Goal: Task Accomplishment & Management: Manage account settings

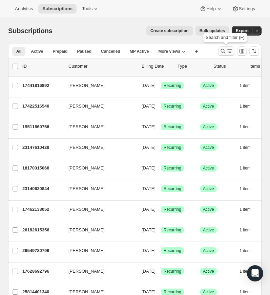
click at [221, 49] on icon "Search and filter results" at bounding box center [222, 51] width 7 height 7
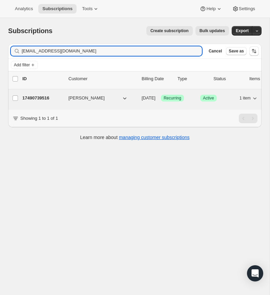
type input "[EMAIL_ADDRESS][DOMAIN_NAME]"
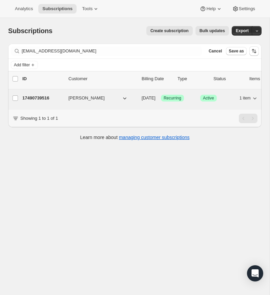
click at [37, 95] on p "17490739516" at bounding box center [42, 98] width 41 height 7
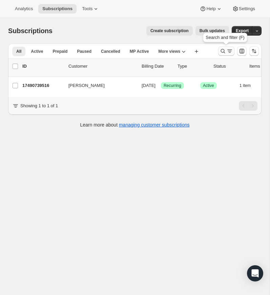
click at [222, 51] on icon "Search and filter results" at bounding box center [222, 51] width 7 height 7
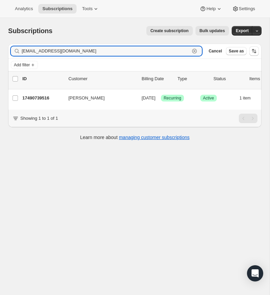
click at [195, 50] on icon "button" at bounding box center [194, 51] width 2 height 2
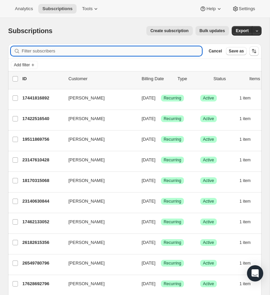
paste input "[EMAIL_ADDRESS][DOMAIN_NAME]"
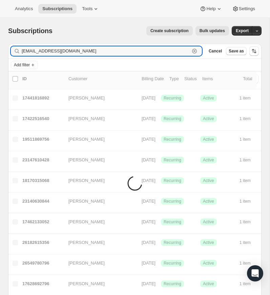
type input "[EMAIL_ADDRESS][DOMAIN_NAME]"
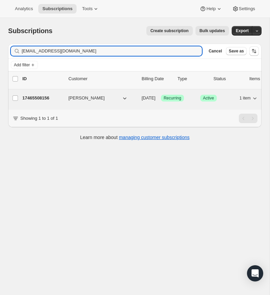
click at [36, 96] on p "17465508156" at bounding box center [42, 98] width 41 height 7
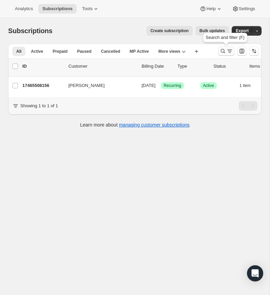
click at [221, 50] on icon "Search and filter results" at bounding box center [222, 51] width 7 height 7
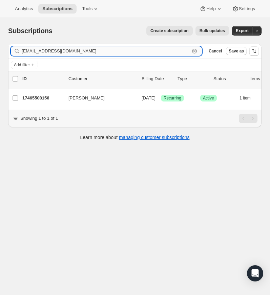
drag, startPoint x: 194, startPoint y: 49, endPoint x: 104, endPoint y: 53, distance: 90.5
click at [194, 49] on icon "button" at bounding box center [194, 51] width 5 height 5
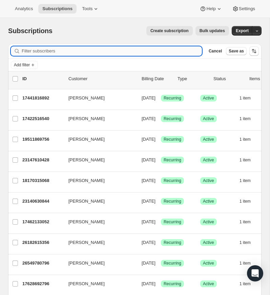
paste input "[EMAIL_ADDRESS][DOMAIN_NAME]"
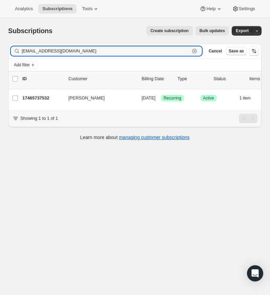
type input "[EMAIL_ADDRESS][DOMAIN_NAME]"
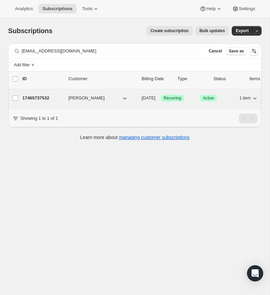
click at [35, 96] on p "17465737532" at bounding box center [42, 98] width 41 height 7
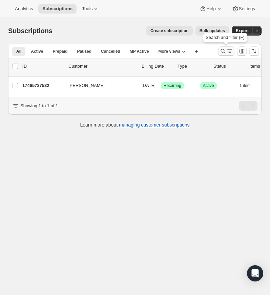
click at [222, 49] on icon "Search and filter results" at bounding box center [222, 51] width 7 height 7
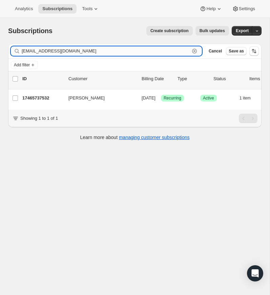
click at [194, 50] on icon "button" at bounding box center [194, 51] width 7 height 7
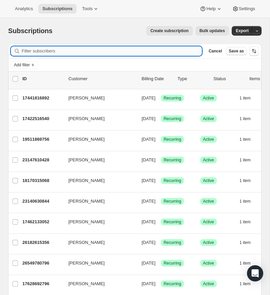
paste input "[PERSON_NAME][EMAIL_ADDRESS][PERSON_NAME][DOMAIN_NAME]"
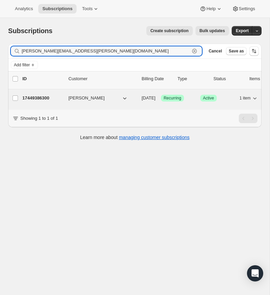
type input "[PERSON_NAME][EMAIL_ADDRESS][PERSON_NAME][DOMAIN_NAME]"
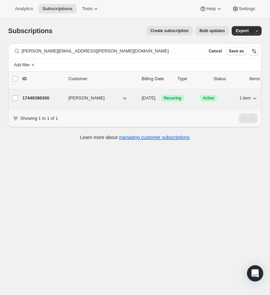
click at [36, 97] on p "17449386300" at bounding box center [42, 98] width 41 height 7
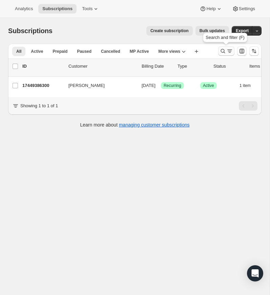
click at [222, 49] on icon "Search and filter results" at bounding box center [222, 51] width 7 height 7
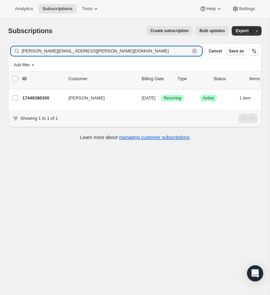
drag, startPoint x: 194, startPoint y: 49, endPoint x: 69, endPoint y: 57, distance: 125.2
click at [193, 49] on icon "button" at bounding box center [194, 51] width 5 height 5
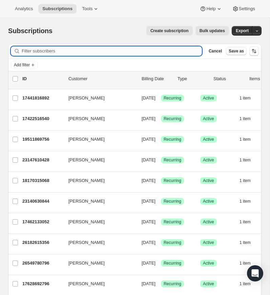
paste input "[PERSON_NAME][EMAIL_ADDRESS][PERSON_NAME][DOMAIN_NAME]"
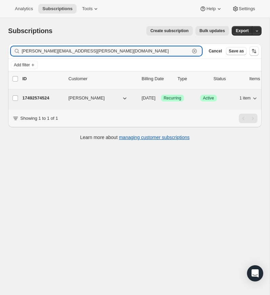
type input "[PERSON_NAME][EMAIL_ADDRESS][PERSON_NAME][DOMAIN_NAME]"
click at [43, 96] on p "17492574524" at bounding box center [42, 98] width 41 height 7
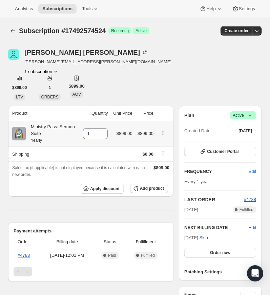
scroll to position [0, 0]
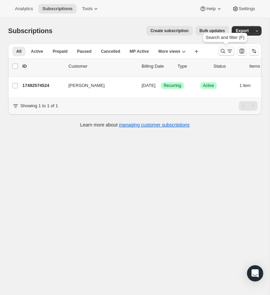
click at [223, 49] on icon "Search and filter results" at bounding box center [222, 51] width 7 height 7
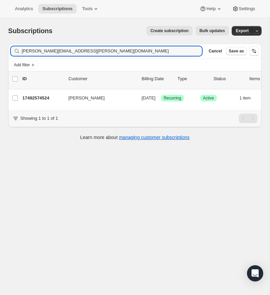
drag, startPoint x: 71, startPoint y: 52, endPoint x: 17, endPoint y: 52, distance: 53.8
click at [17, 52] on div "[PERSON_NAME][EMAIL_ADDRESS][PERSON_NAME][DOMAIN_NAME] Clear" at bounding box center [106, 50] width 191 height 9
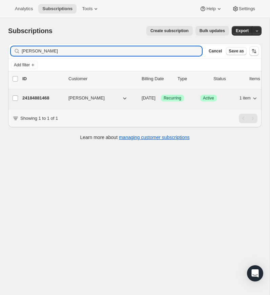
type input "[PERSON_NAME]"
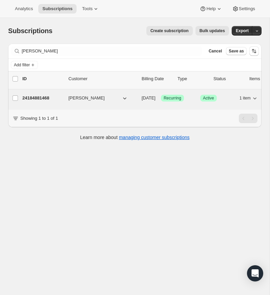
click at [40, 97] on p "24184881468" at bounding box center [42, 98] width 41 height 7
